Goal: Unclear

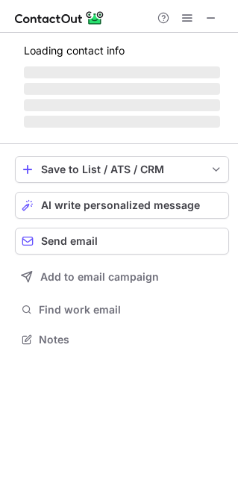
scroll to position [330, 238]
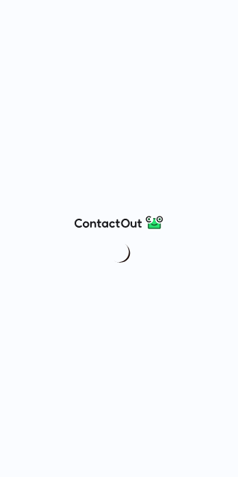
click at [20, 13] on div at bounding box center [119, 238] width 238 height 477
drag, startPoint x: 20, startPoint y: 13, endPoint x: 91, endPoint y: 73, distance: 92.6
click at [91, 73] on div at bounding box center [119, 238] width 238 height 477
drag, startPoint x: 91, startPoint y: 73, endPoint x: -47, endPoint y: 233, distance: 211.6
click at [0, 233] on html at bounding box center [119, 238] width 238 height 477
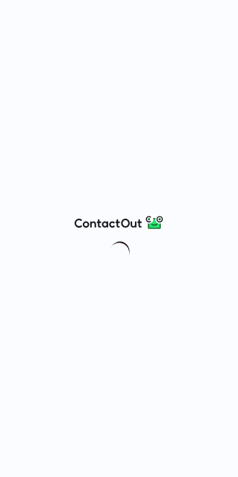
click at [214, 129] on div at bounding box center [119, 238] width 238 height 477
click at [122, 101] on div at bounding box center [119, 238] width 238 height 477
drag, startPoint x: 195, startPoint y: 129, endPoint x: 122, endPoint y: 101, distance: 78.1
click at [122, 101] on div at bounding box center [119, 238] width 238 height 477
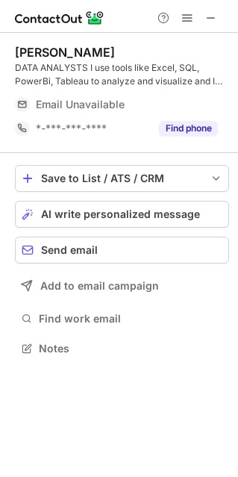
scroll to position [337, 238]
click at [213, 13] on span at bounding box center [211, 18] width 12 height 12
